Goal: Information Seeking & Learning: Learn about a topic

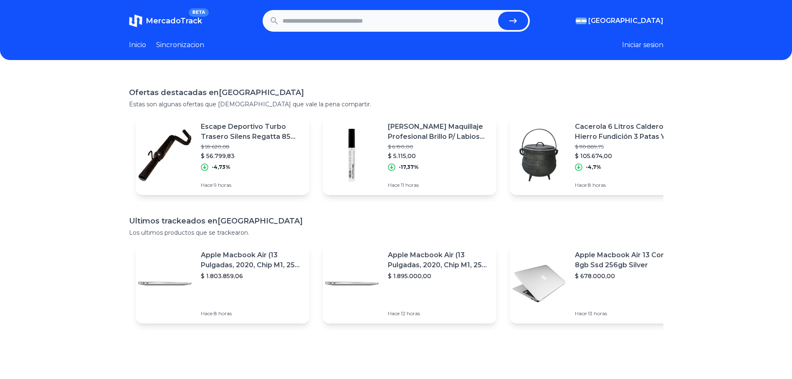
click at [288, 26] on input "text" at bounding box center [389, 21] width 212 height 18
click at [339, 29] on input "text" at bounding box center [389, 21] width 212 height 18
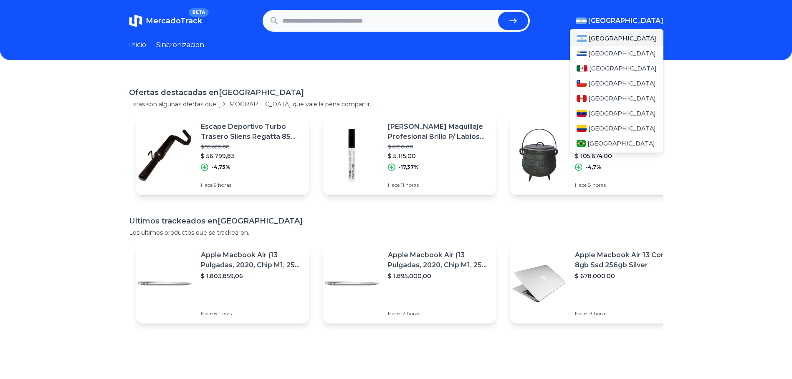
click at [631, 21] on button "[GEOGRAPHIC_DATA]" at bounding box center [619, 21] width 88 height 10
click at [604, 95] on span "[GEOGRAPHIC_DATA]" at bounding box center [622, 98] width 68 height 8
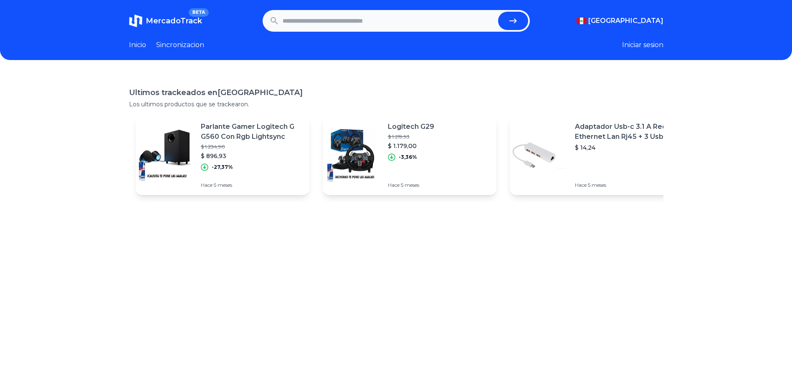
click at [388, 23] on input "text" at bounding box center [389, 21] width 212 height 18
click at [404, 28] on input "text" at bounding box center [389, 21] width 212 height 18
type input "*********"
click at [498, 12] on button "submit" at bounding box center [513, 21] width 30 height 18
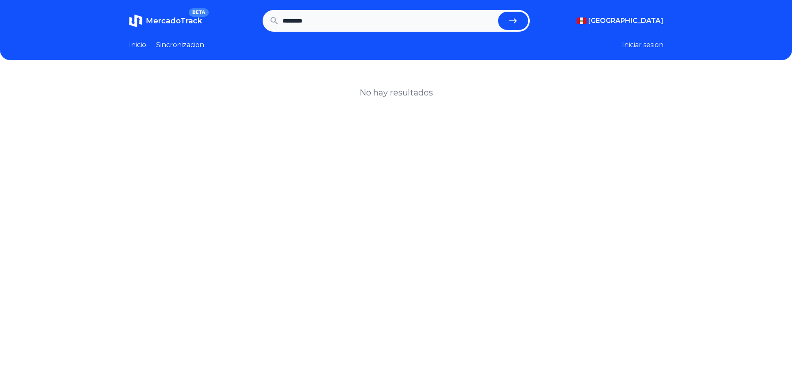
click at [364, 15] on input "*********" at bounding box center [389, 21] width 212 height 18
type input "******"
click at [498, 12] on button "submit" at bounding box center [513, 21] width 30 height 18
click at [317, 21] on input "******" at bounding box center [389, 21] width 212 height 18
click at [196, 37] on header "MercadoTrack BETA Peru Argentina Uruguay Mexico Chile Peru Venezuela Colombia B…" at bounding box center [396, 30] width 792 height 60
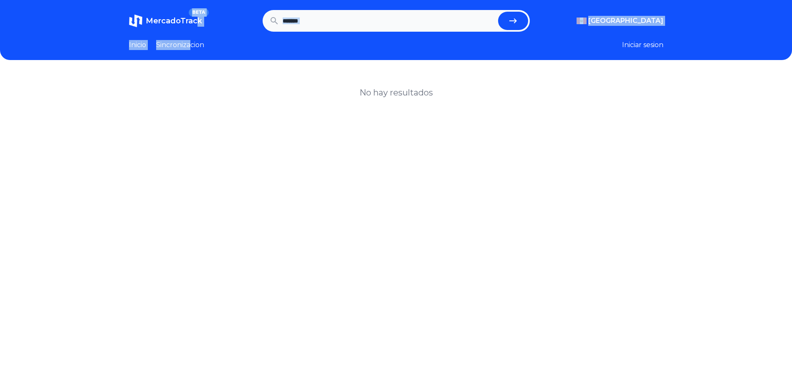
drag, startPoint x: 196, startPoint y: 37, endPoint x: 191, endPoint y: 43, distance: 7.4
click at [191, 43] on link "Sincronizacion" at bounding box center [180, 45] width 48 height 10
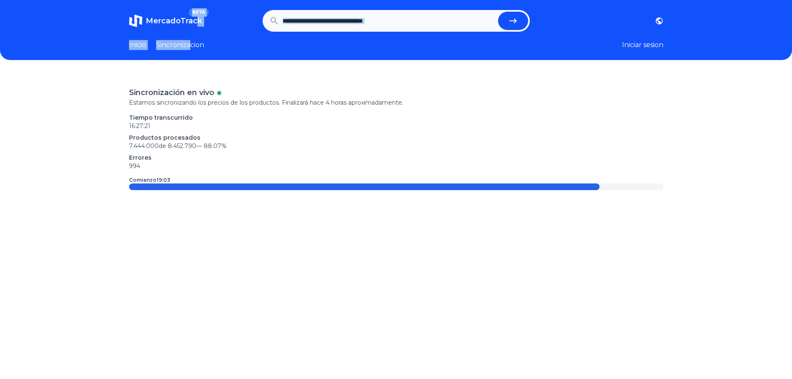
click at [144, 44] on link "Inicio" at bounding box center [137, 45] width 17 height 10
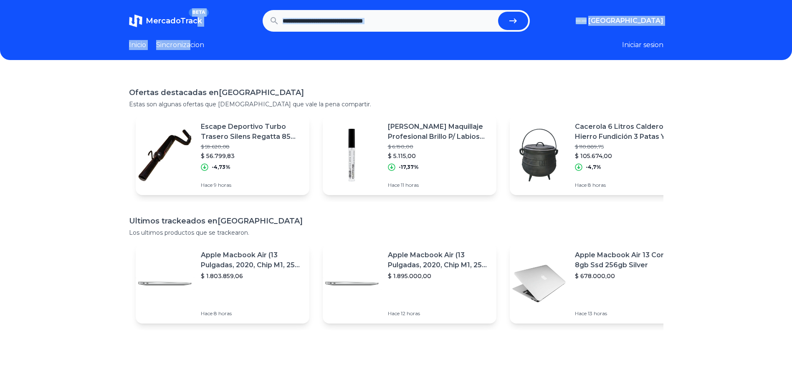
click at [167, 42] on link "Sincronizacion" at bounding box center [180, 45] width 48 height 10
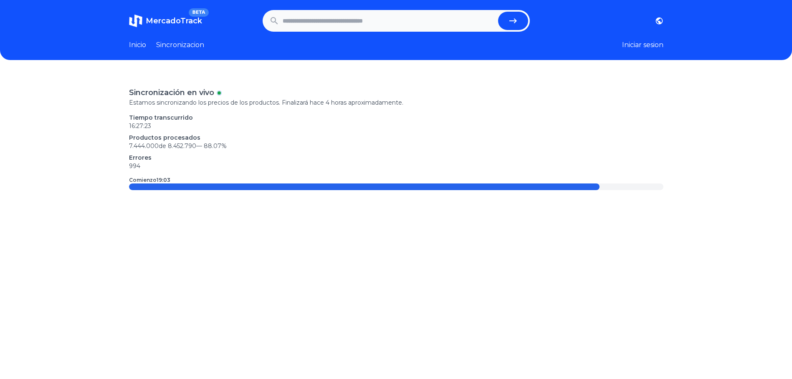
click at [256, 115] on p "Tiempo transcurrido" at bounding box center [396, 118] width 534 height 8
drag, startPoint x: 196, startPoint y: 172, endPoint x: 200, endPoint y: 167, distance: 5.9
click at [196, 172] on div "Sincronización en vivo Estamos sincronizando los precios de los productos. Fina…" at bounding box center [396, 138] width 534 height 103
click at [150, 43] on div "Inicio Sincronizacion" at bounding box center [166, 45] width 75 height 10
click at [140, 45] on link "Inicio" at bounding box center [137, 45] width 17 height 10
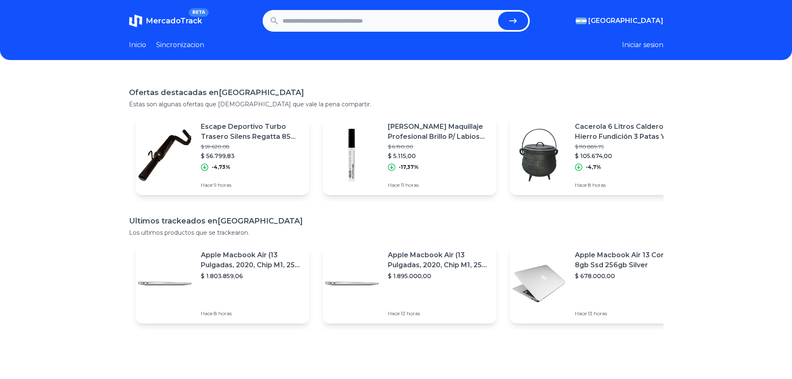
click at [656, 14] on section "MercadoTrack BETA Argentina Argentina Uruguay Mexico Chile Peru Venezuela Colom…" at bounding box center [396, 21] width 534 height 22
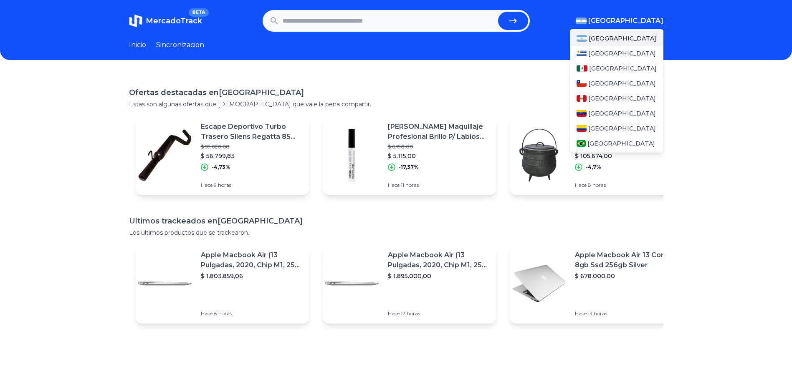
click at [652, 19] on span "[GEOGRAPHIC_DATA]" at bounding box center [625, 21] width 75 height 10
click at [598, 98] on span "[GEOGRAPHIC_DATA]" at bounding box center [622, 98] width 68 height 8
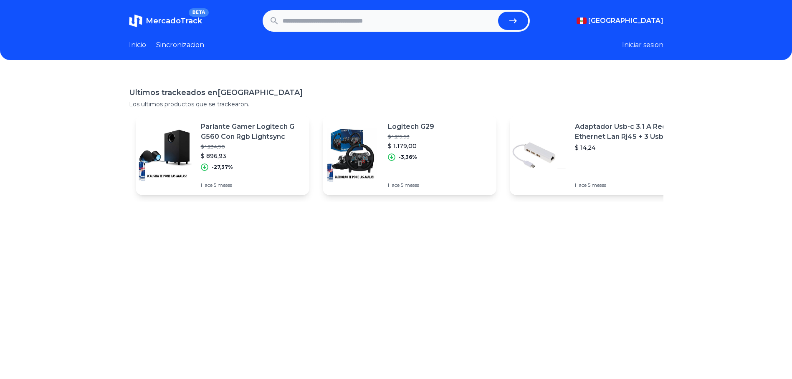
click at [457, 85] on div "Ultimos trackeados en Peru Los ultimos productos que se trackearon. Parlante Ga…" at bounding box center [396, 262] width 792 height 379
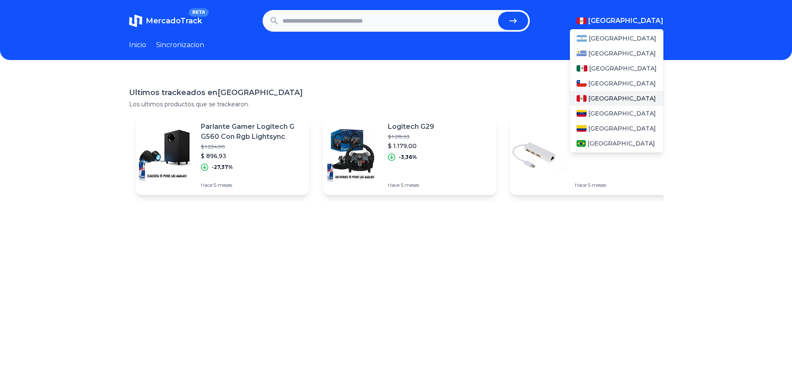
click at [591, 98] on span "[GEOGRAPHIC_DATA]" at bounding box center [622, 98] width 68 height 8
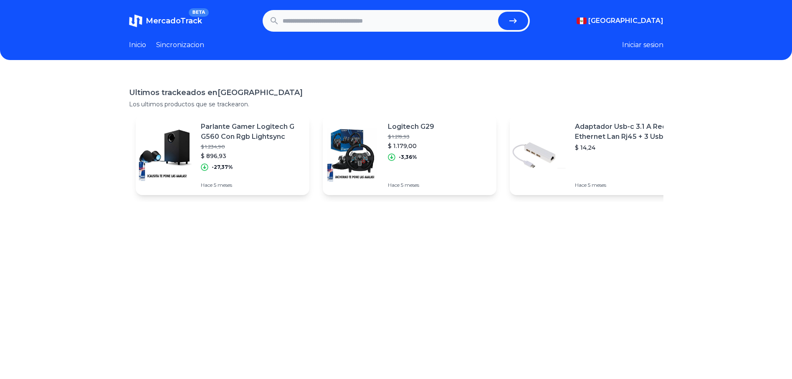
click at [402, 98] on div "Ultimos trackeados en Peru Los ultimos productos que se trackearon." at bounding box center [396, 98] width 534 height 22
click at [328, 24] on input "text" at bounding box center [389, 21] width 212 height 18
click at [517, 25] on icon "submit" at bounding box center [513, 21] width 10 height 10
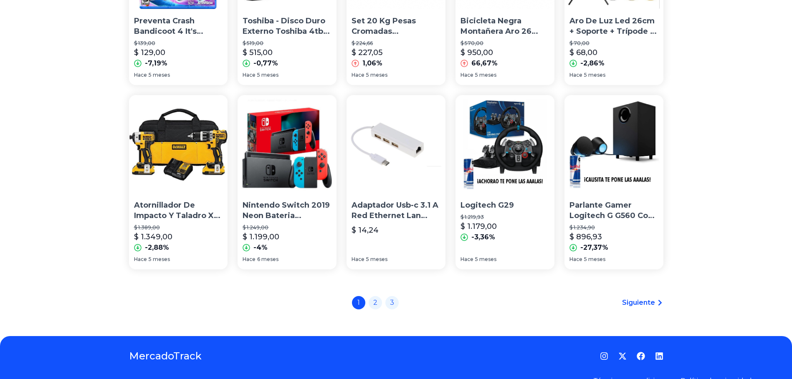
scroll to position [376, 0]
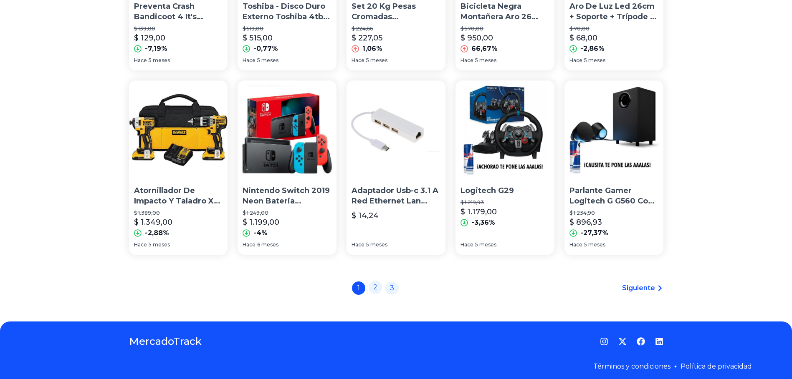
click at [376, 285] on link "2" at bounding box center [374, 287] width 13 height 13
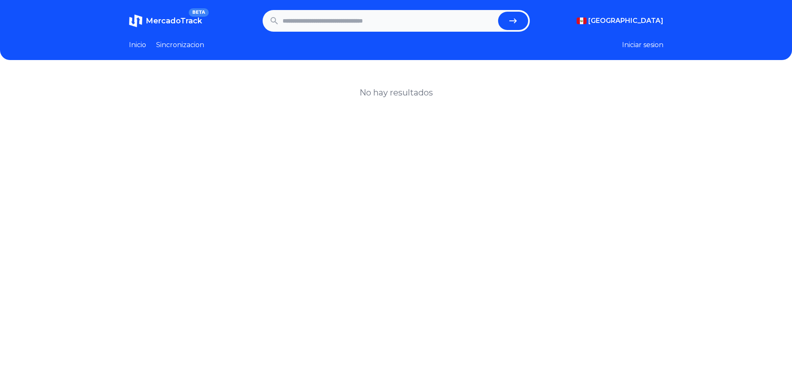
click at [170, 41] on link "Sincronizacion" at bounding box center [180, 45] width 48 height 10
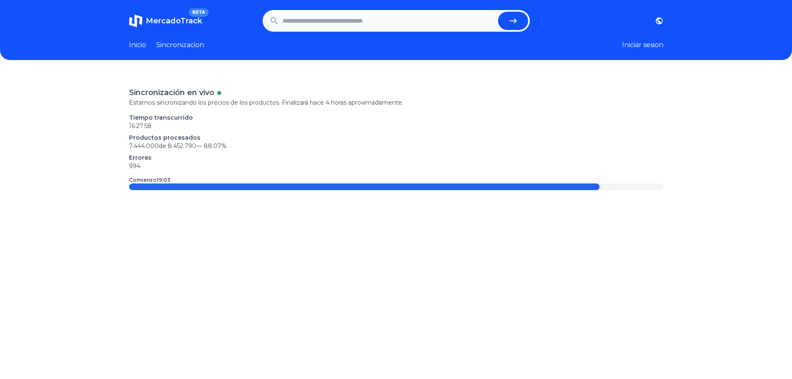
click at [145, 47] on link "Inicio" at bounding box center [137, 45] width 17 height 10
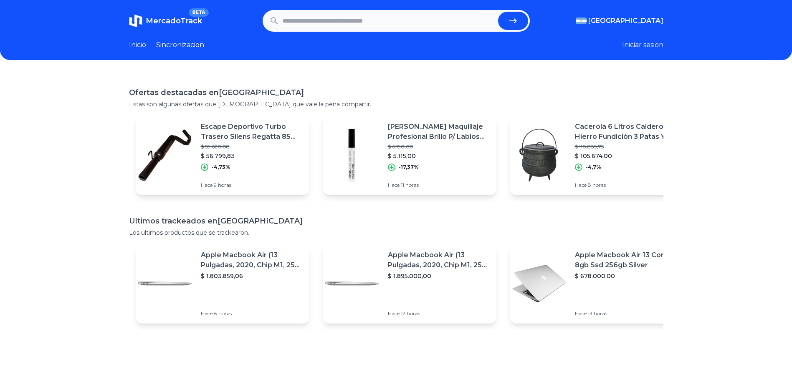
click at [298, 32] on header "MercadoTrack BETA Argentina Argentina Uruguay Mexico Chile Peru Venezuela Colom…" at bounding box center [396, 30] width 792 height 60
click at [323, 24] on input "text" at bounding box center [389, 21] width 212 height 18
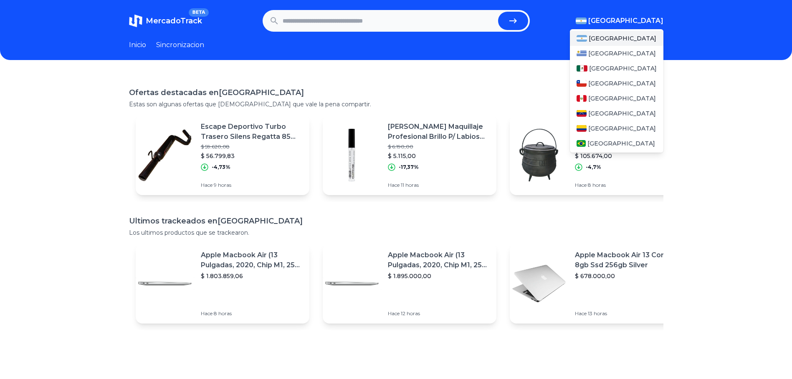
click at [643, 18] on span "[GEOGRAPHIC_DATA]" at bounding box center [625, 21] width 75 height 10
click at [590, 102] on div "[GEOGRAPHIC_DATA]" at bounding box center [616, 98] width 93 height 15
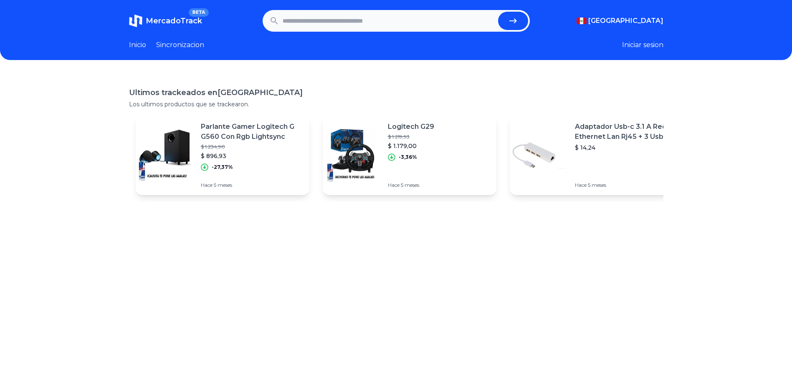
click at [506, 23] on button "submit" at bounding box center [513, 21] width 30 height 18
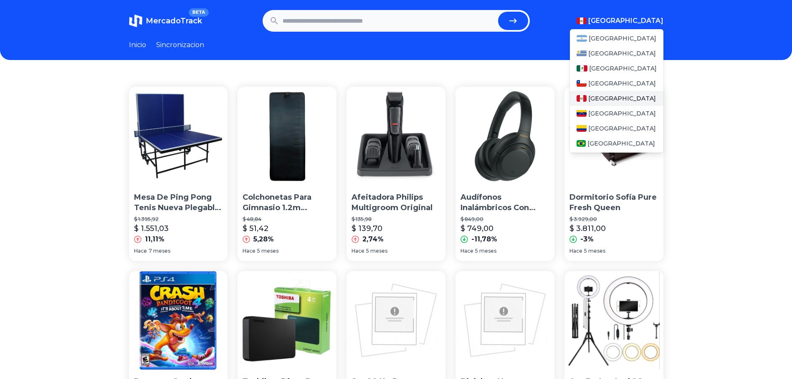
click at [657, 19] on span "[GEOGRAPHIC_DATA]" at bounding box center [625, 21] width 75 height 10
click at [600, 94] on div "[GEOGRAPHIC_DATA]" at bounding box center [616, 98] width 93 height 15
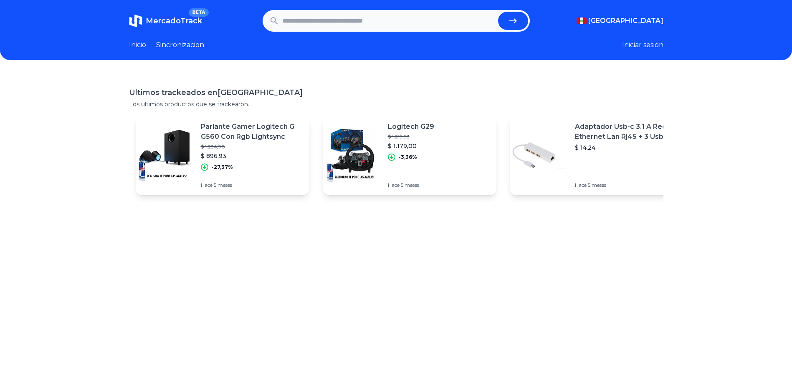
click at [692, 116] on div "Ultimos trackeados en [GEOGRAPHIC_DATA] Los ultimos productos que se trackearon…" at bounding box center [396, 262] width 792 height 379
click at [392, 142] on p "$ 1.179,00" at bounding box center [411, 146] width 46 height 8
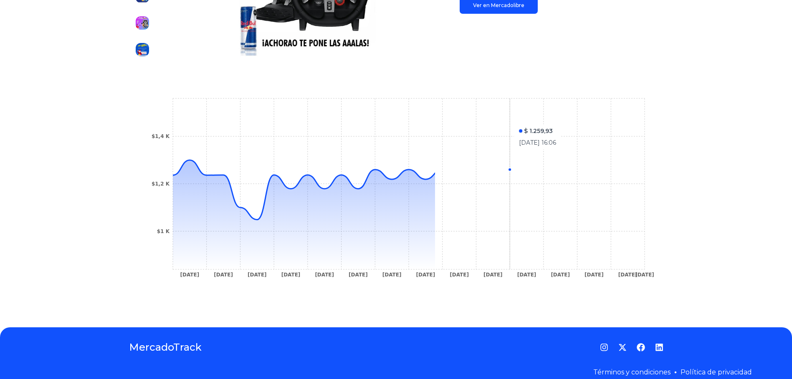
scroll to position [234, 0]
